Goal: Task Accomplishment & Management: Manage account settings

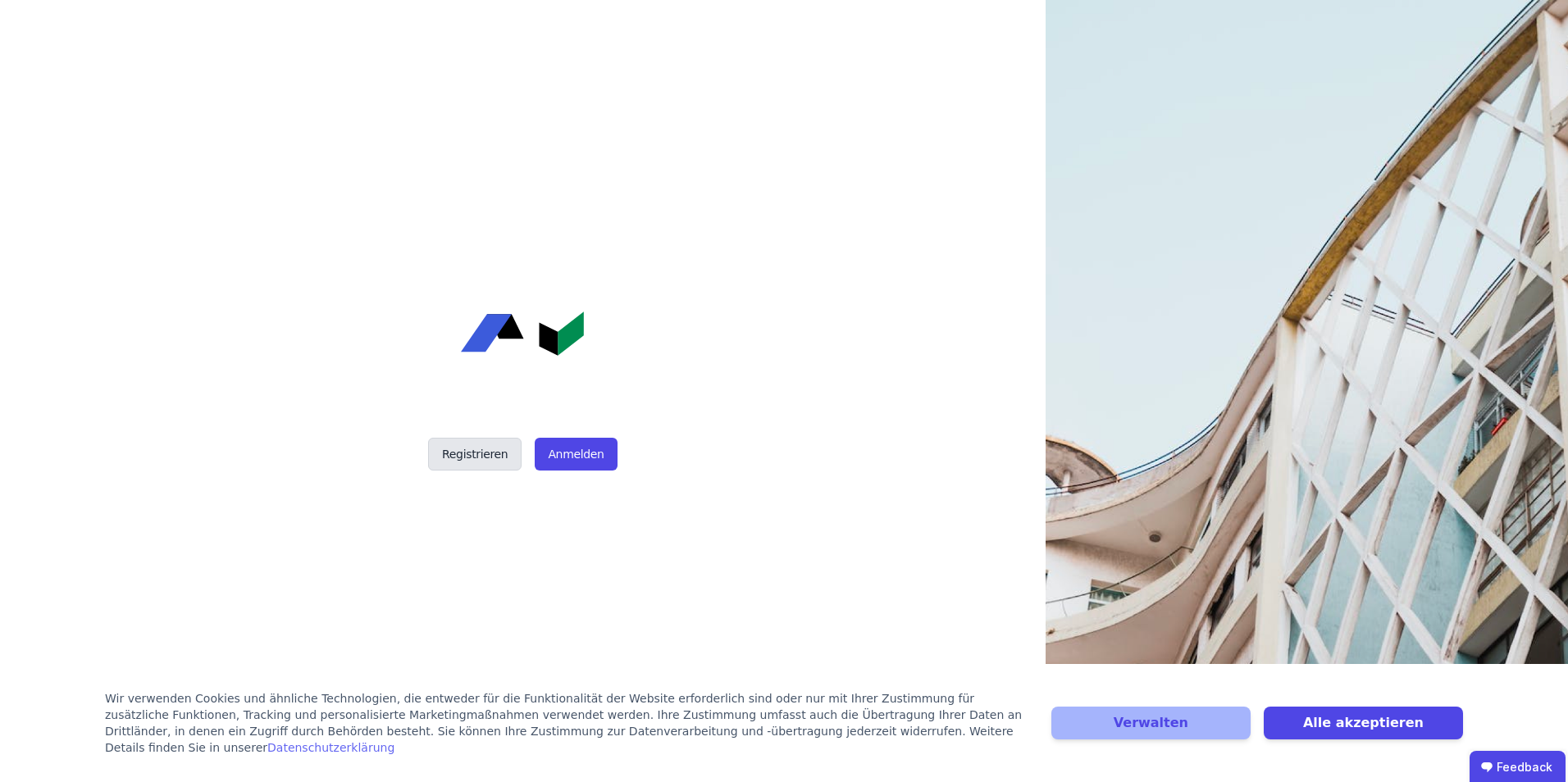
click at [480, 445] on button "Registrieren" at bounding box center [475, 454] width 93 height 32
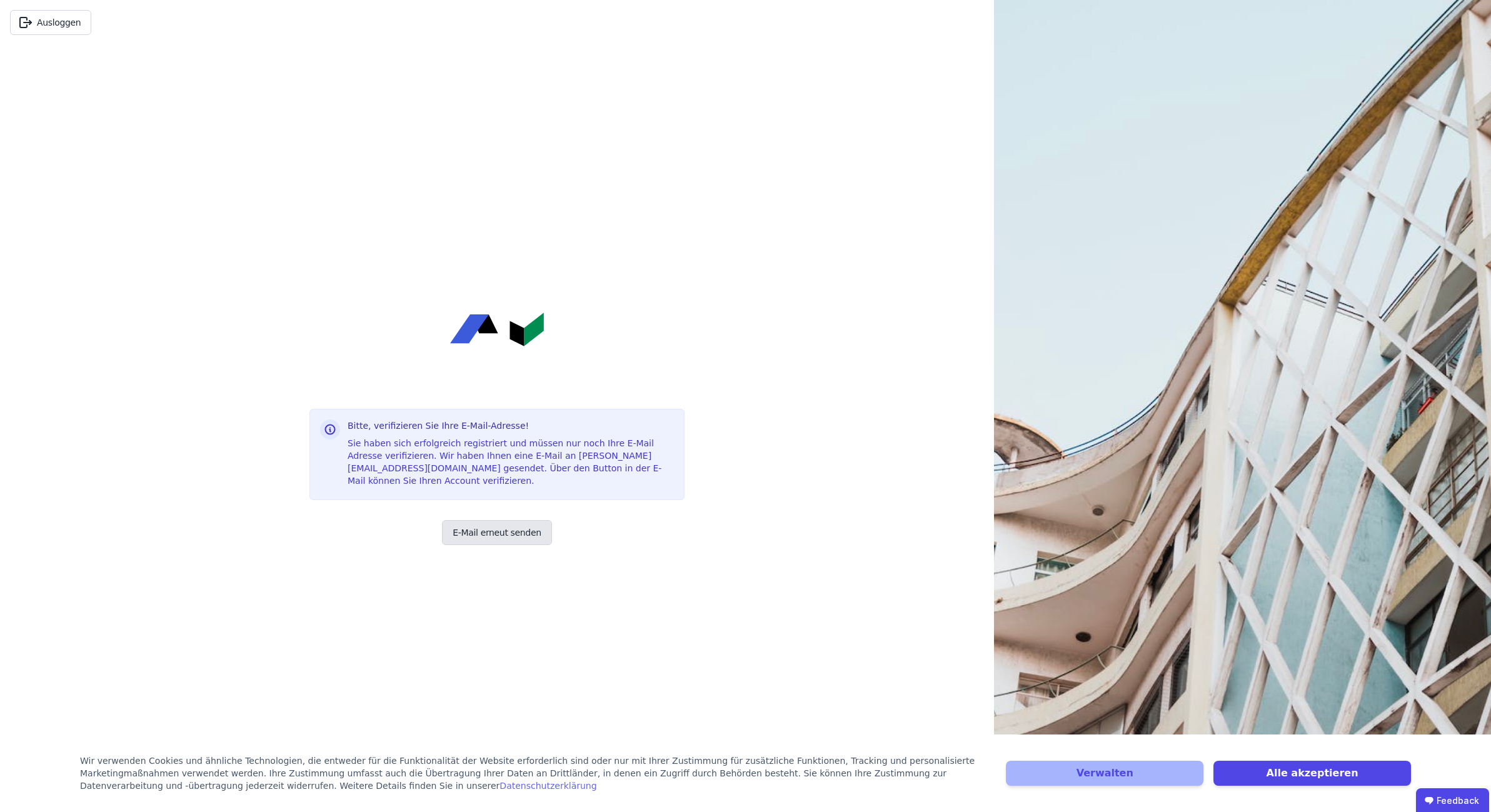
click at [482, 526] on button "E-Mail erneut senden" at bounding box center [496, 532] width 110 height 25
click at [1118, 595] on button "Verwalten" at bounding box center [1104, 773] width 197 height 25
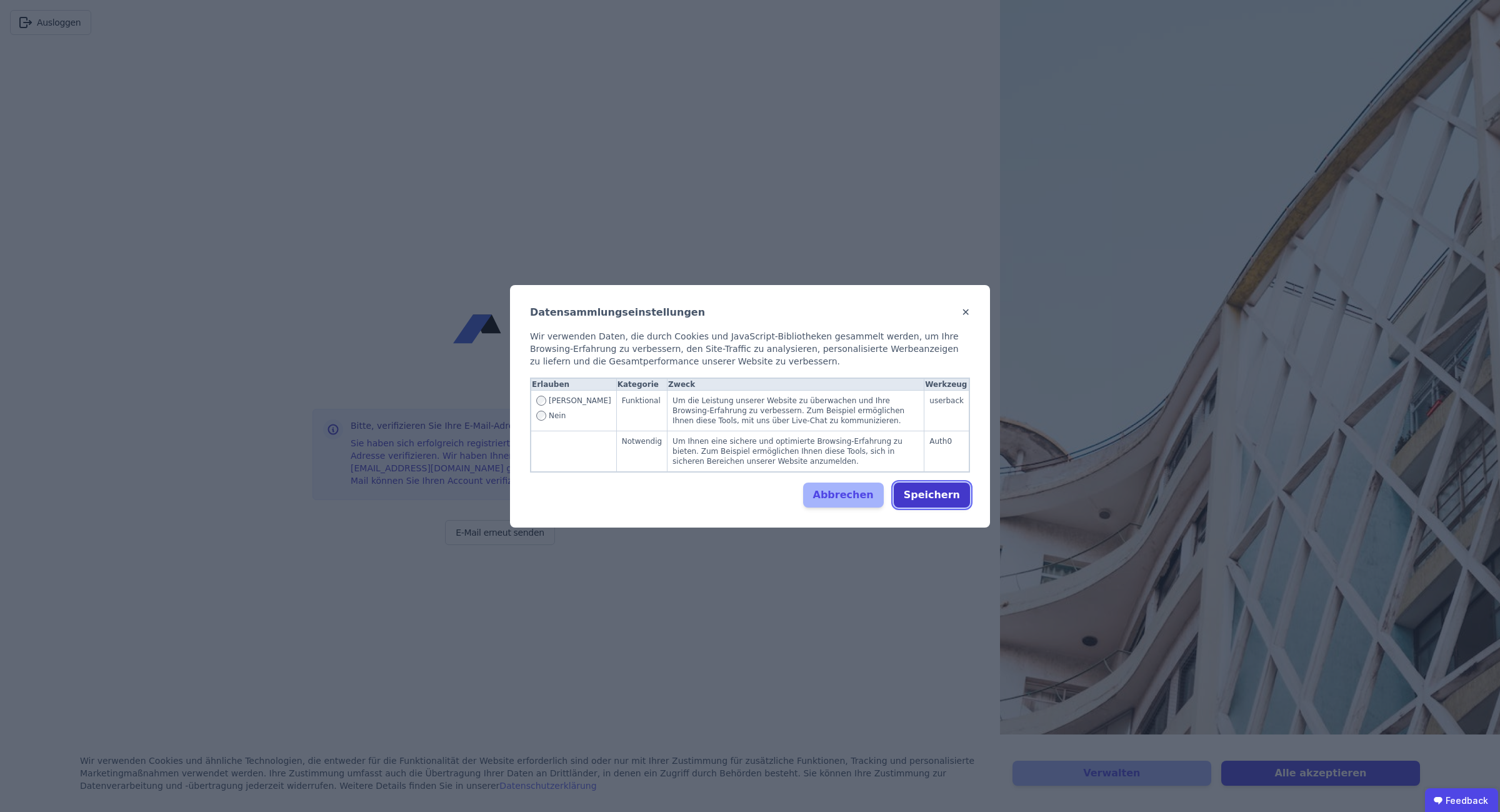
click at [934, 492] on button "Speichern" at bounding box center [932, 494] width 76 height 25
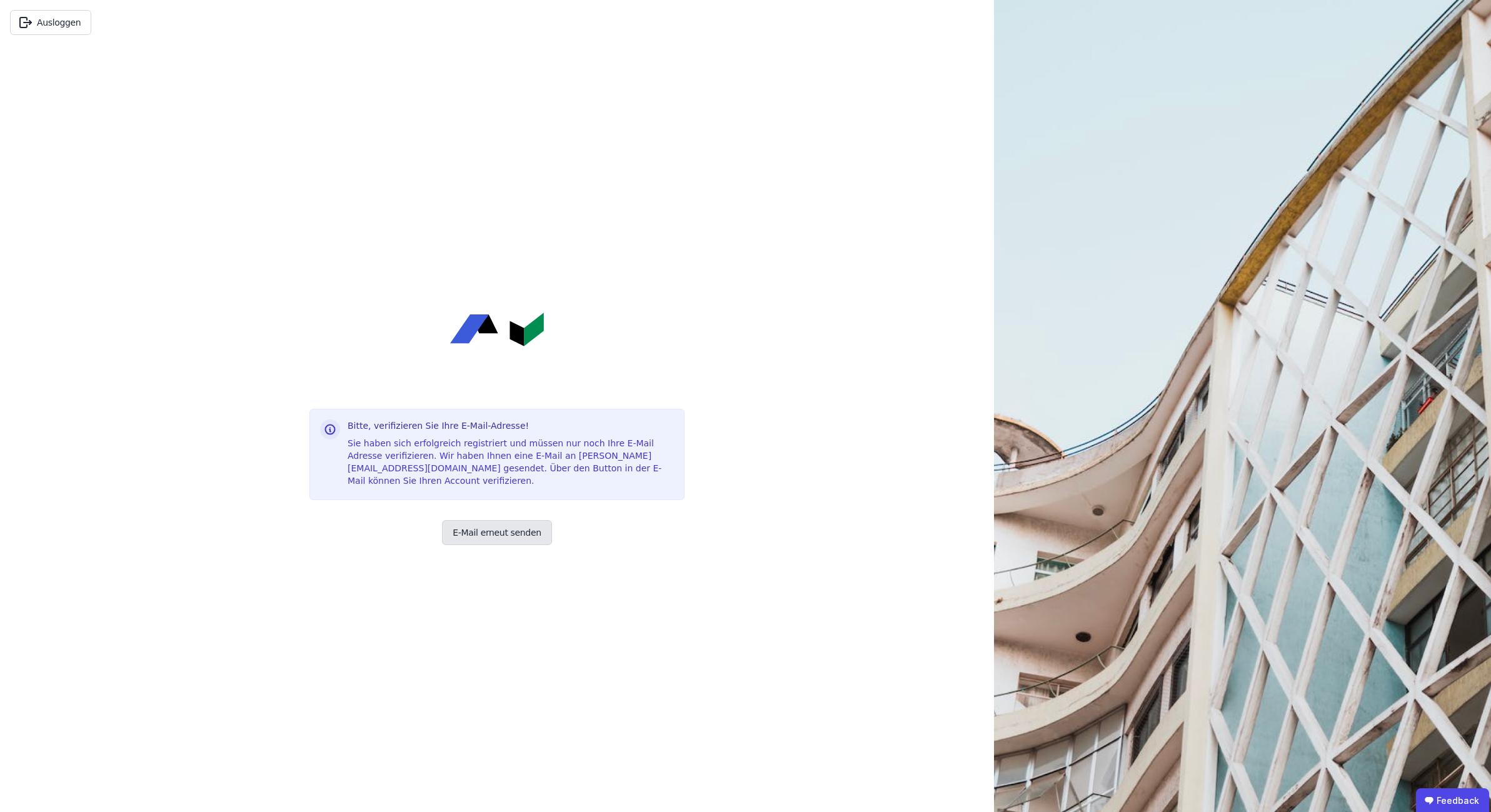
click at [495, 530] on button "E-Mail erneut senden" at bounding box center [496, 532] width 110 height 25
